Goal: Task Accomplishment & Management: Manage account settings

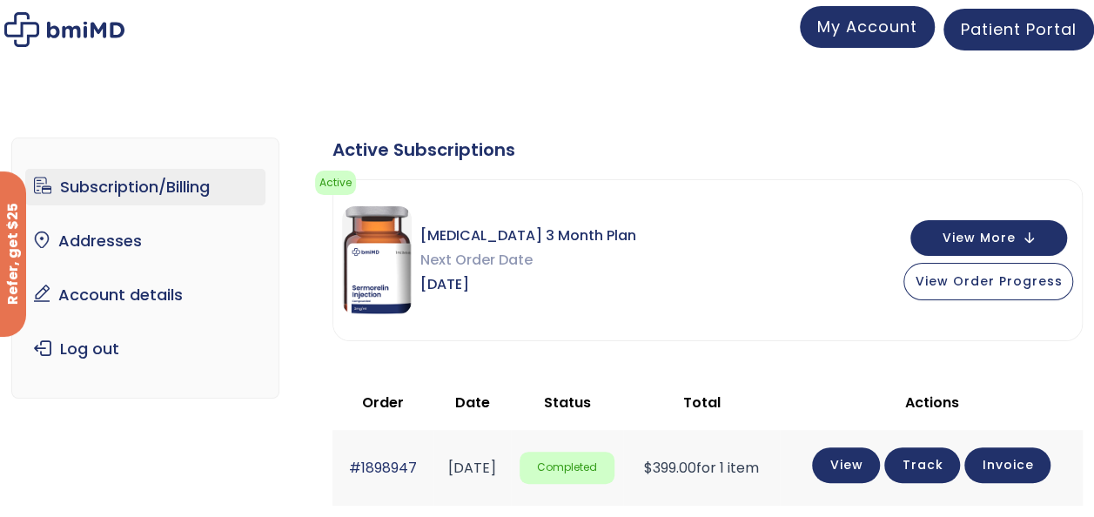
click at [853, 30] on span "My Account" at bounding box center [867, 27] width 100 height 22
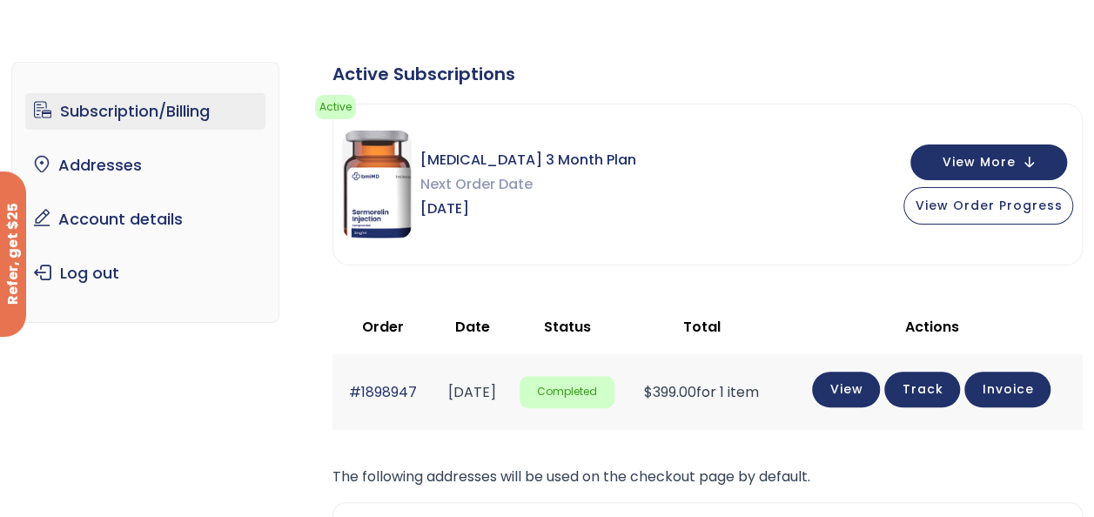
scroll to position [63, 0]
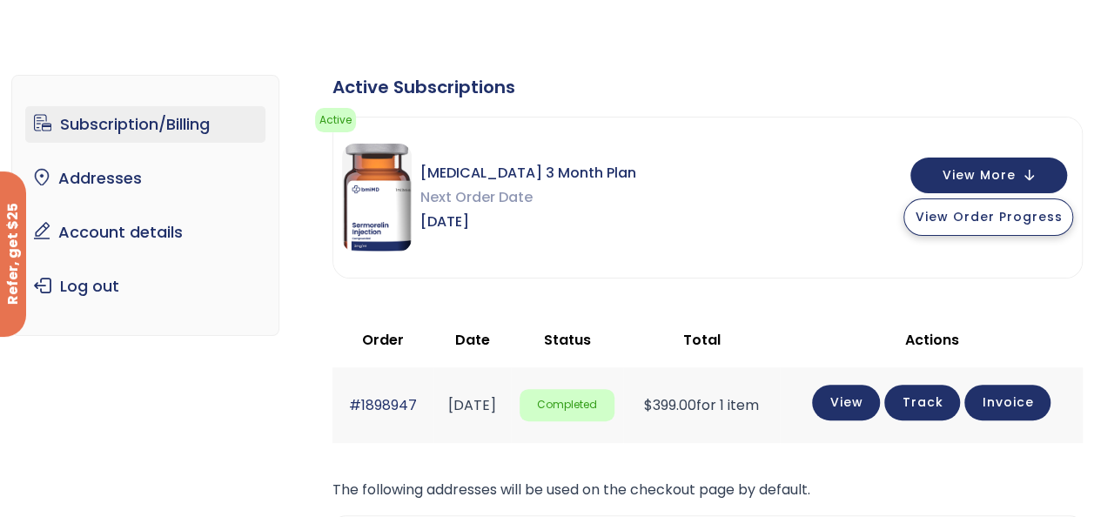
click at [990, 226] on button "View Order Progress" at bounding box center [988, 216] width 170 height 37
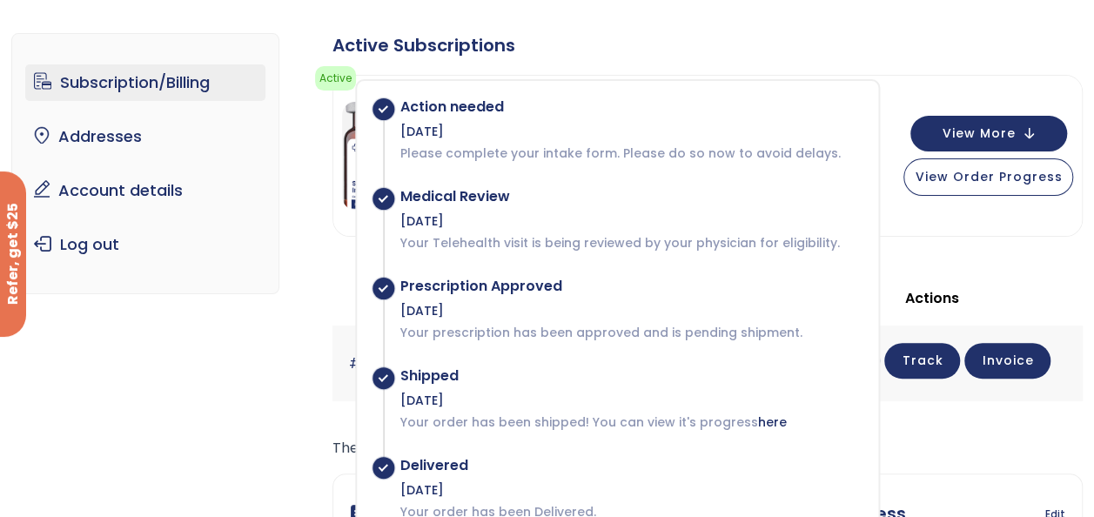
scroll to position [45, 0]
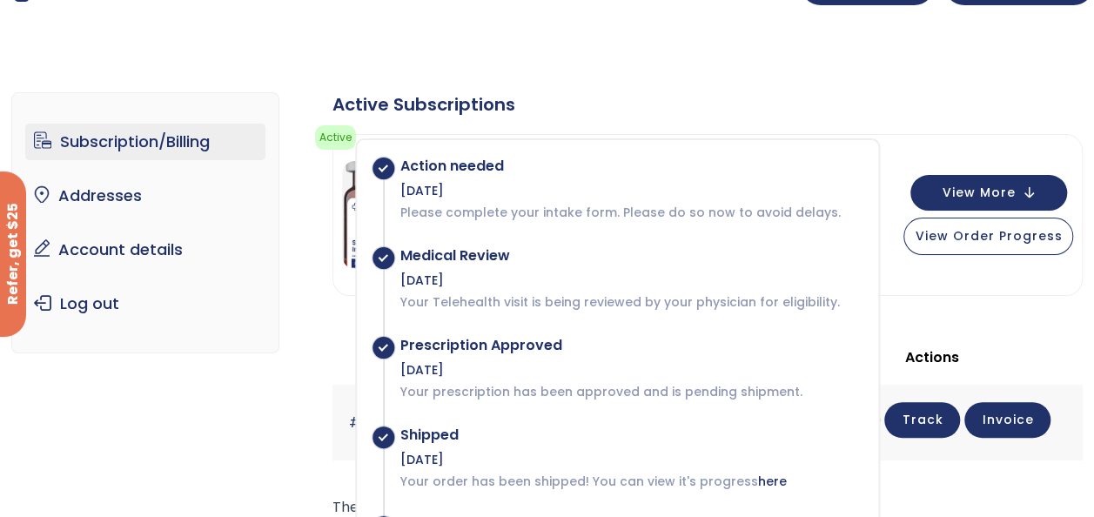
click at [893, 53] on div "Subscription/Billing bmiRewards Addresses Account details Submit a Review Log o…" at bounding box center [547, 446] width 1094 height 830
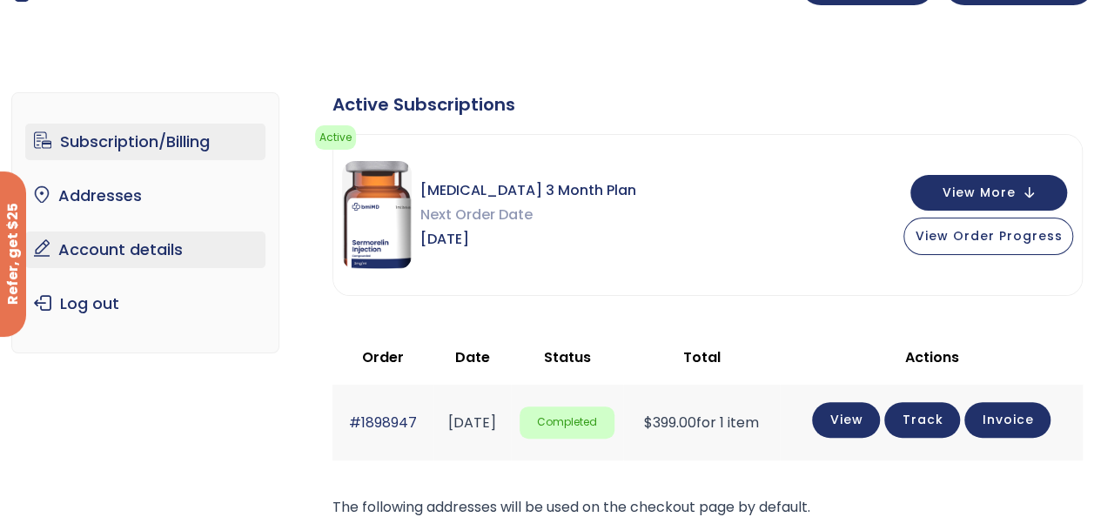
click at [106, 254] on link "Account details" at bounding box center [145, 249] width 240 height 37
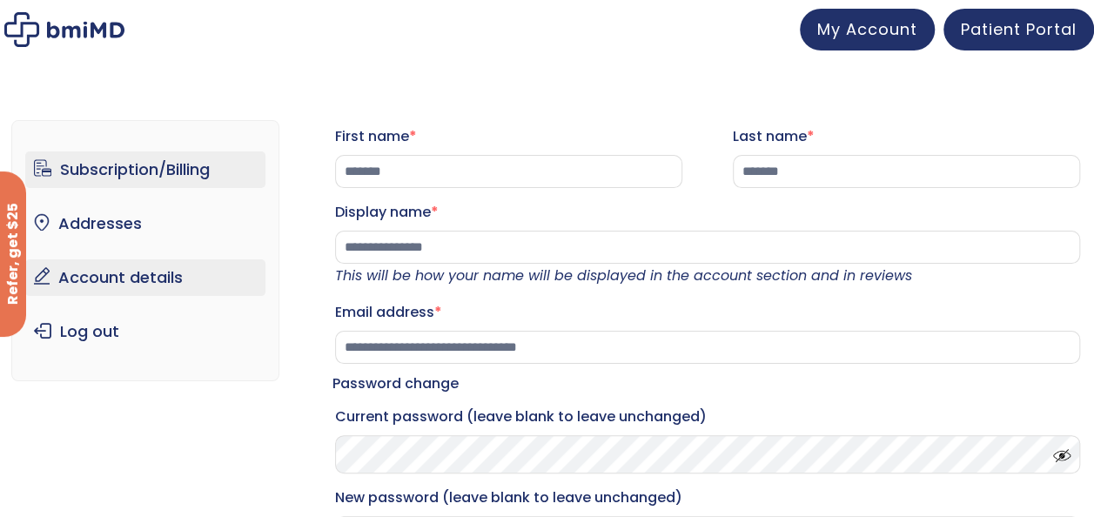
click at [90, 177] on link "Subscription/Billing" at bounding box center [145, 169] width 240 height 37
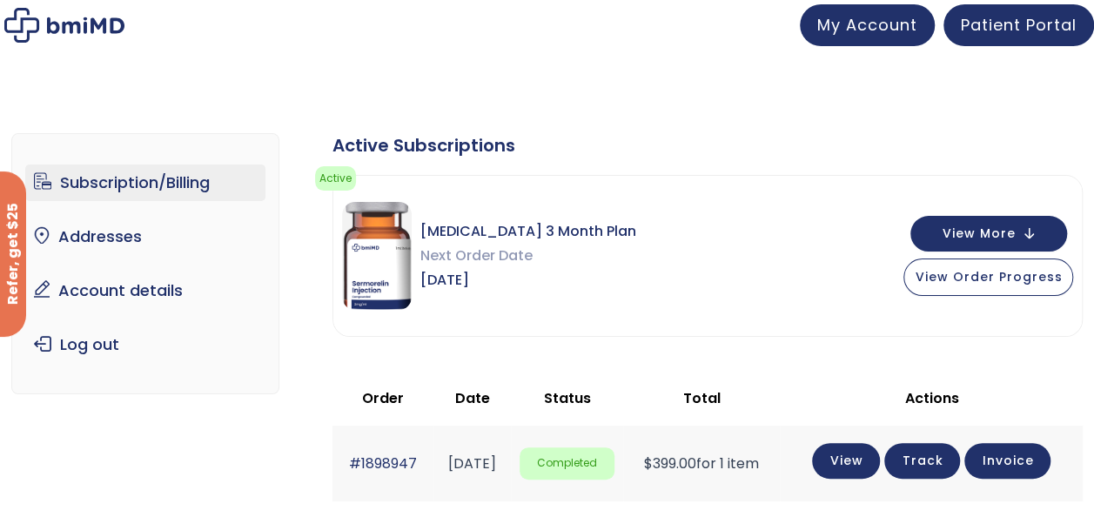
scroll to position [6, 0]
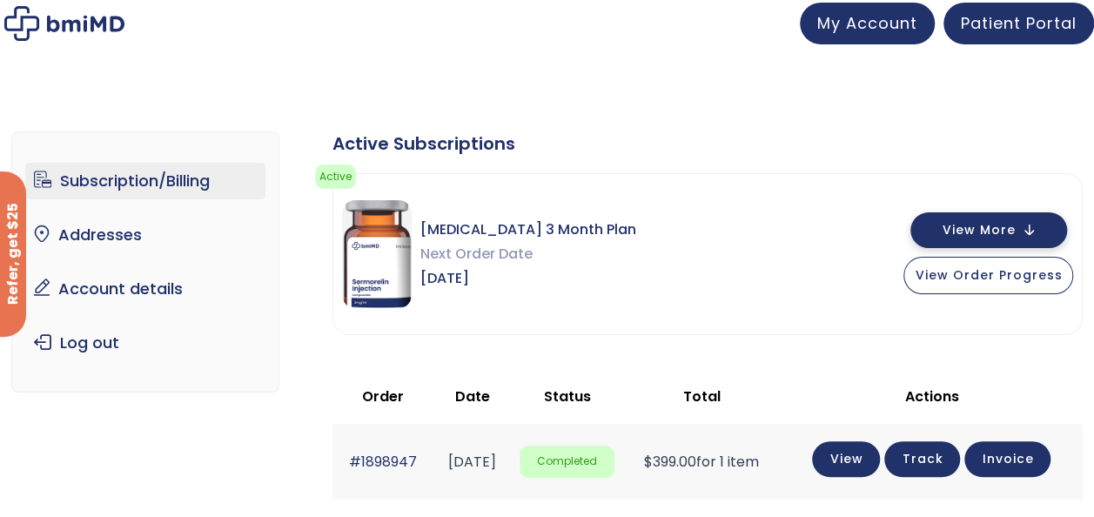
click at [997, 226] on span "View More" at bounding box center [977, 229] width 73 height 11
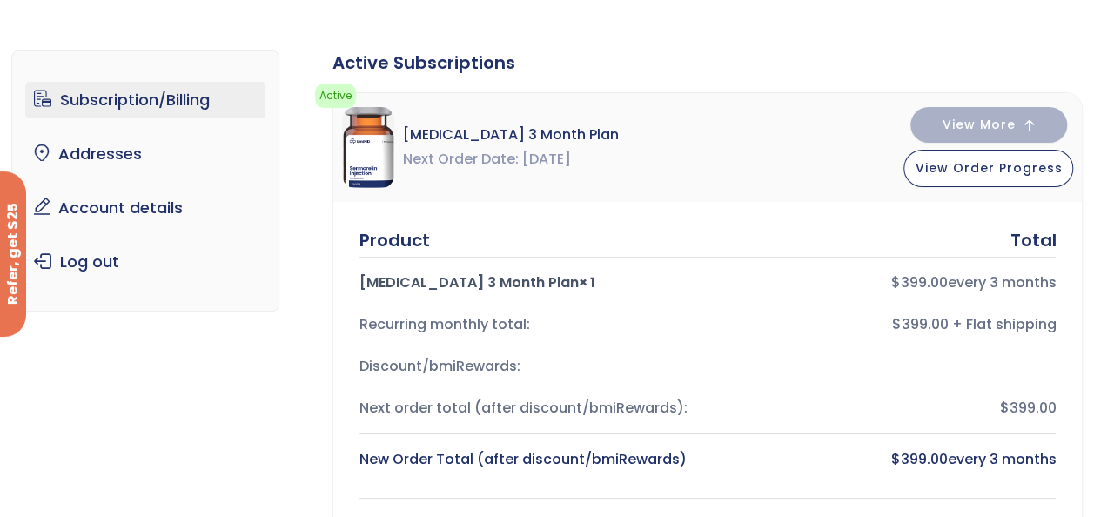
scroll to position [83, 0]
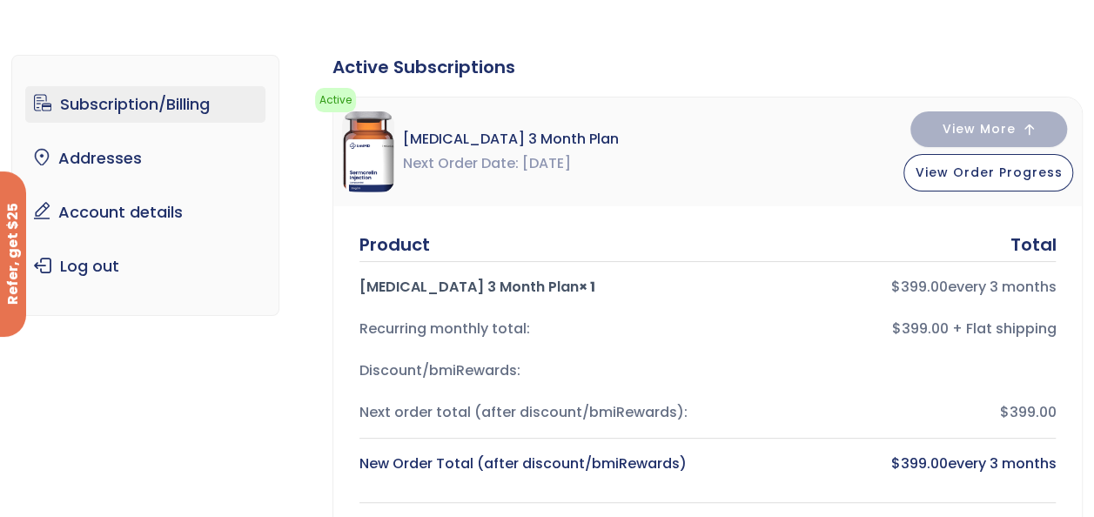
click at [128, 111] on link "Subscription/Billing" at bounding box center [145, 104] width 240 height 37
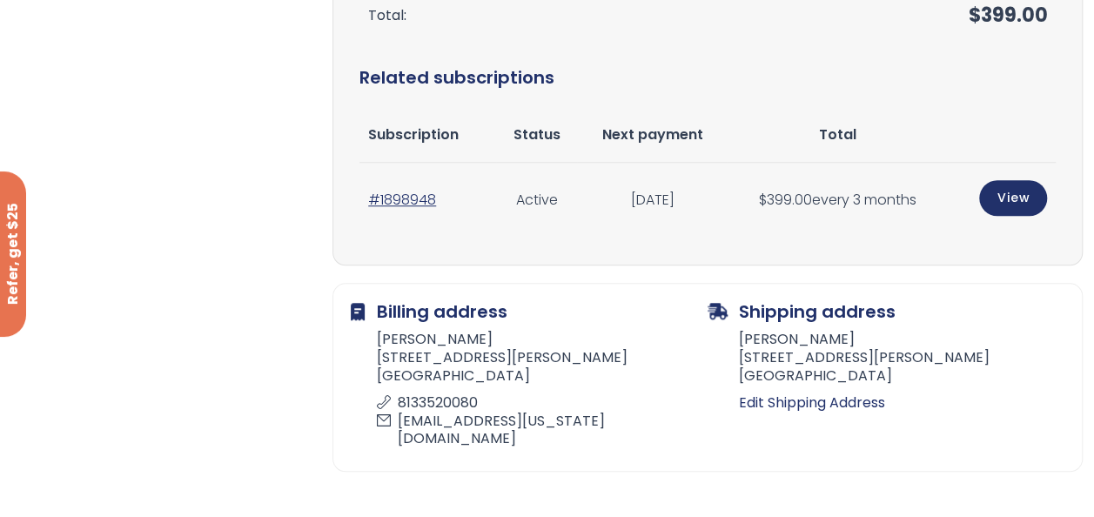
scroll to position [646, 0]
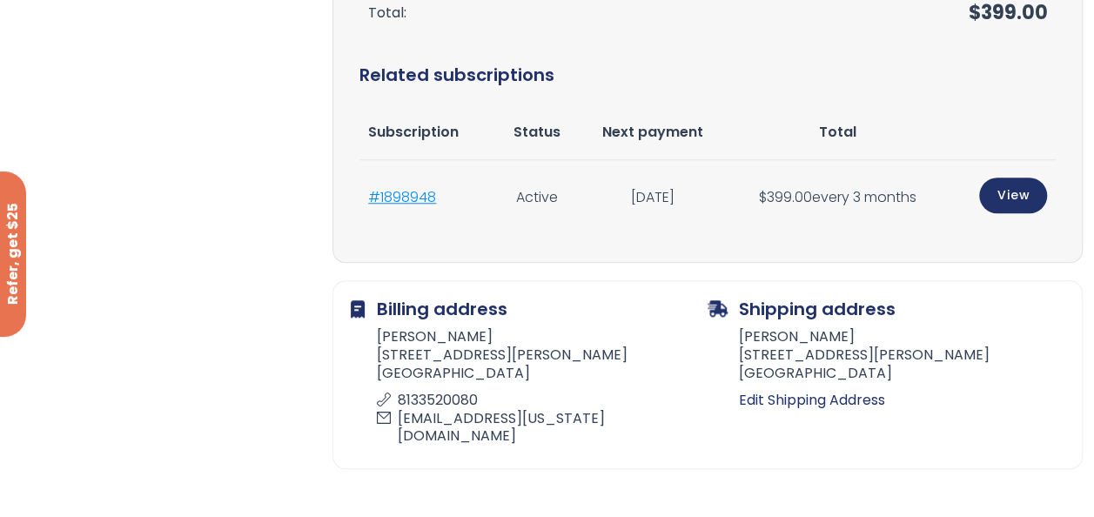
click at [428, 196] on link "#1898948" at bounding box center [402, 197] width 68 height 20
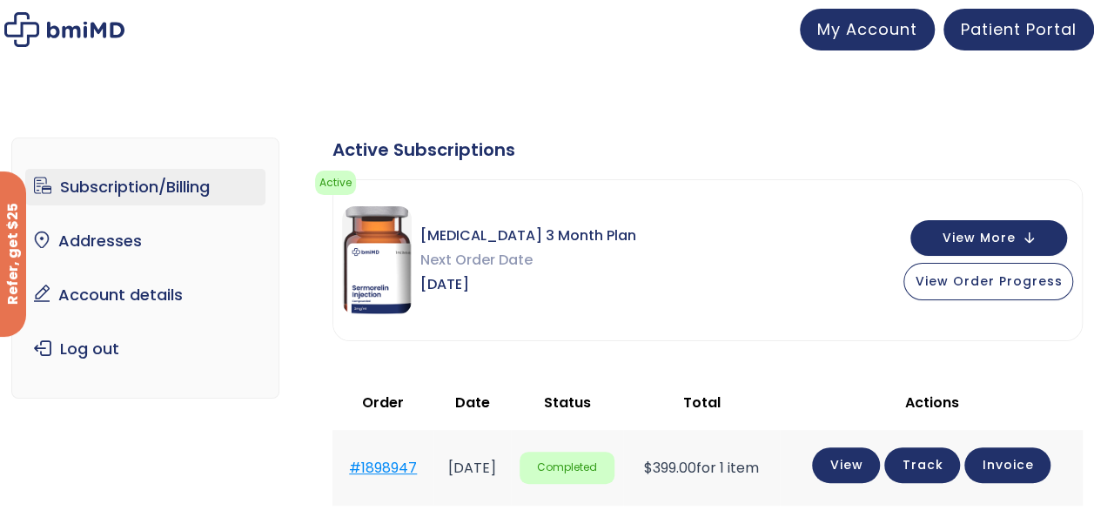
click at [385, 467] on link "#1898947" at bounding box center [383, 468] width 68 height 20
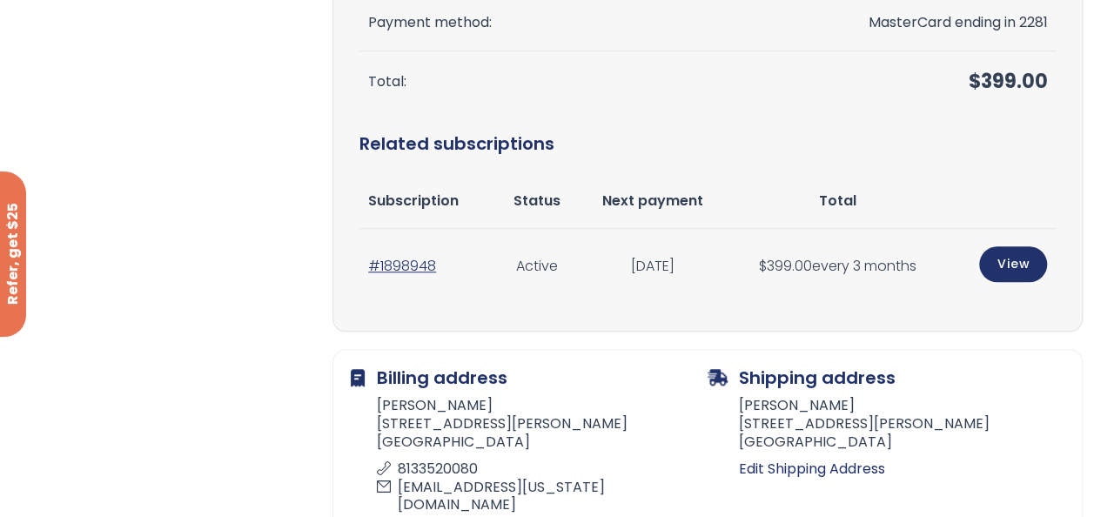
scroll to position [579, 0]
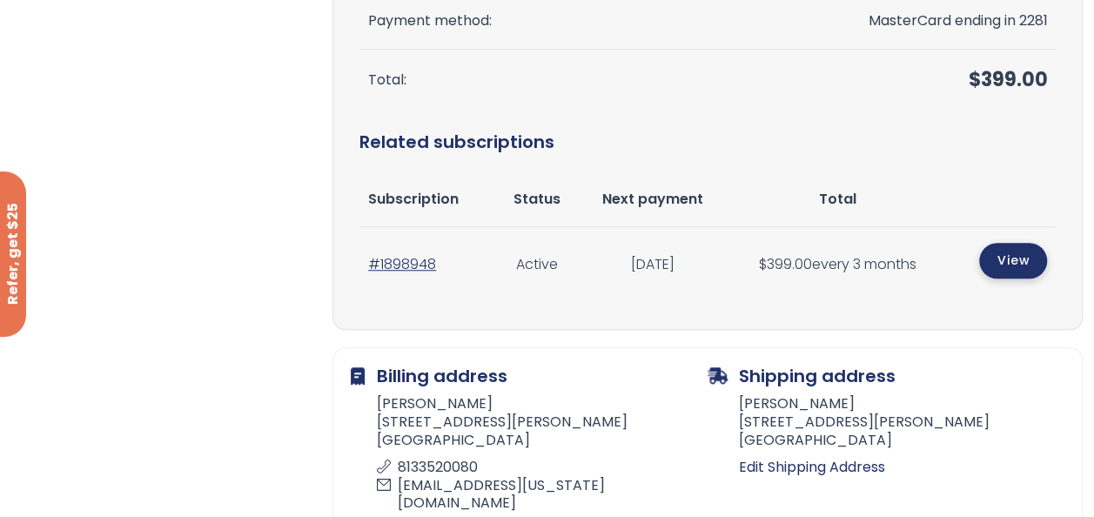
click at [1011, 261] on link "View" at bounding box center [1013, 261] width 68 height 36
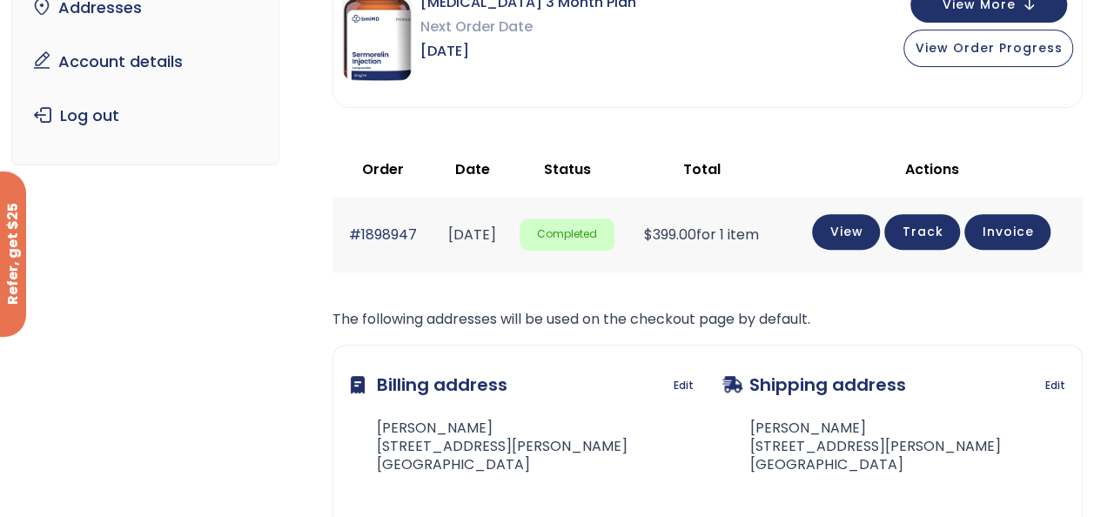
scroll to position [231, 0]
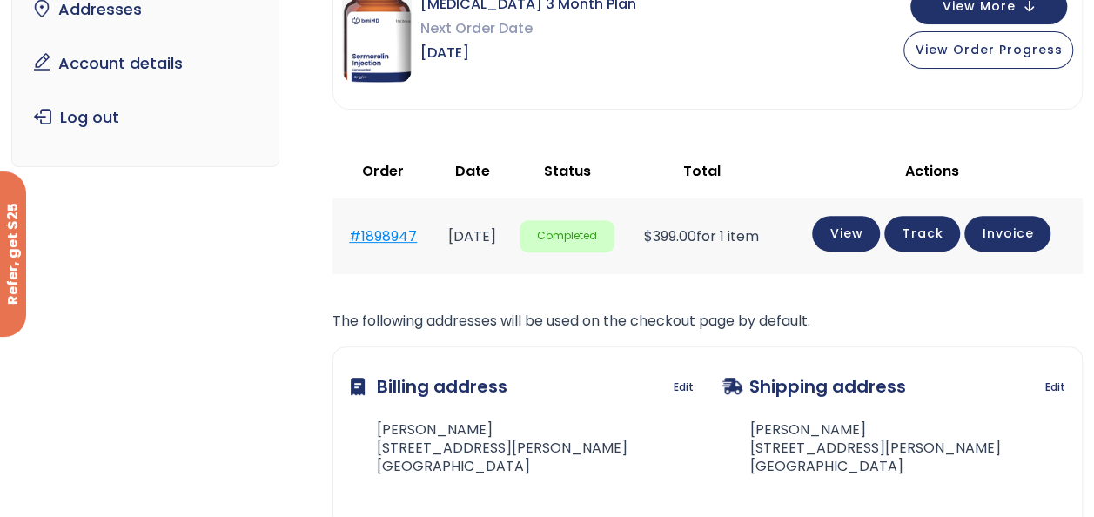
click at [377, 237] on link "#1898947" at bounding box center [383, 236] width 68 height 20
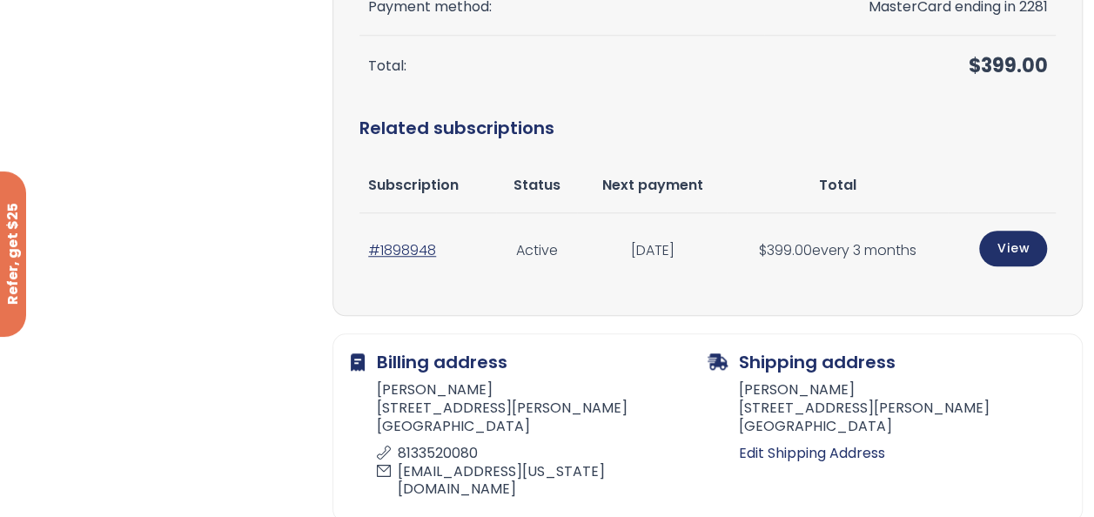
scroll to position [595, 0]
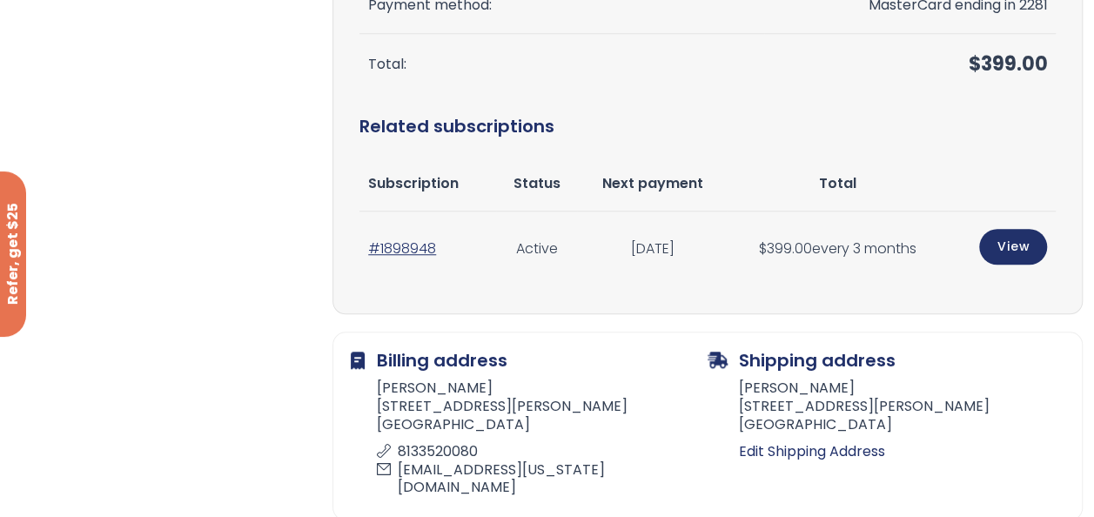
drag, startPoint x: 446, startPoint y: 248, endPoint x: 365, endPoint y: 249, distance: 81.8
click at [365, 249] on td "#1898948" at bounding box center [427, 249] width 137 height 76
copy link "#1898948"
